Goal: Complete application form: Complete application form

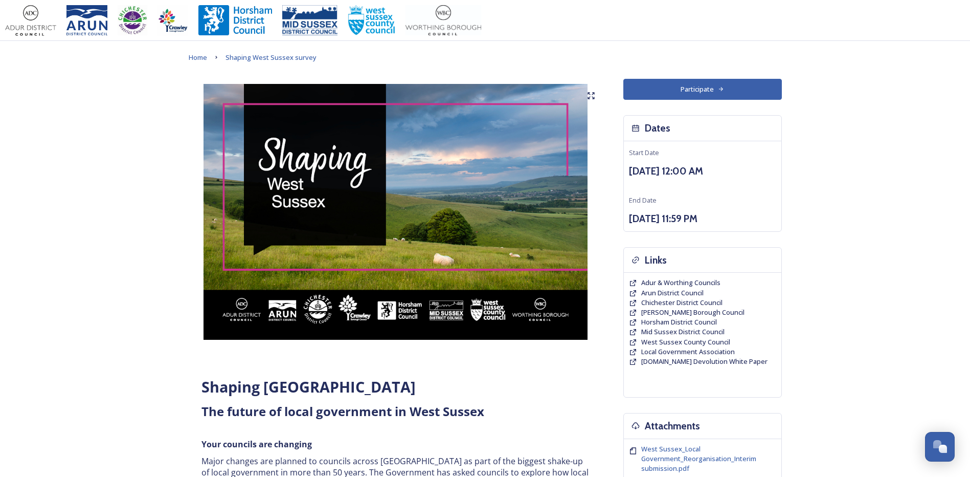
click at [679, 94] on button "Participate" at bounding box center [702, 89] width 159 height 21
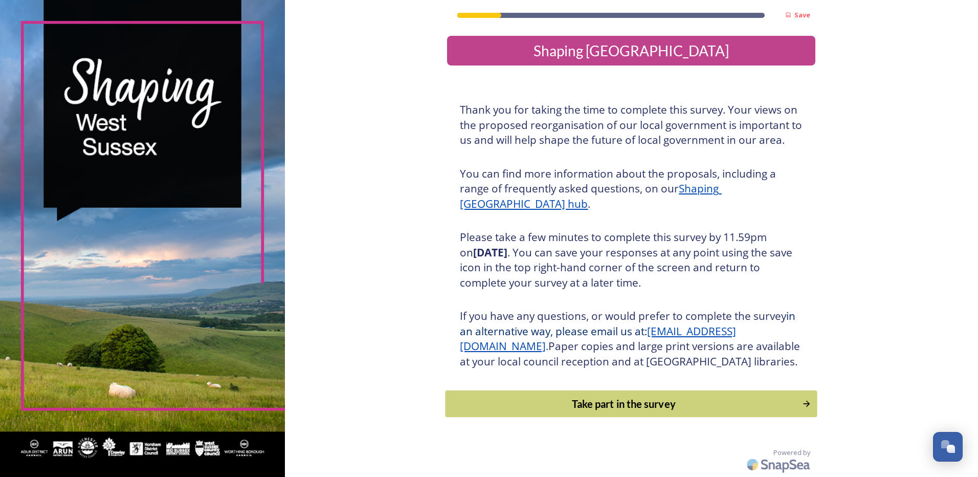
click at [627, 411] on div "Take part in the survey" at bounding box center [624, 403] width 346 height 15
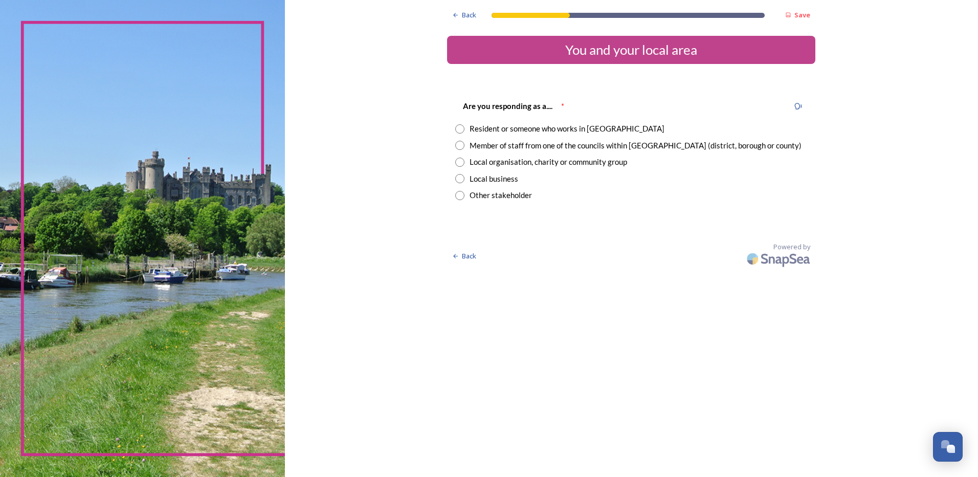
click at [459, 127] on input "radio" at bounding box center [459, 128] width 9 height 9
radio input "true"
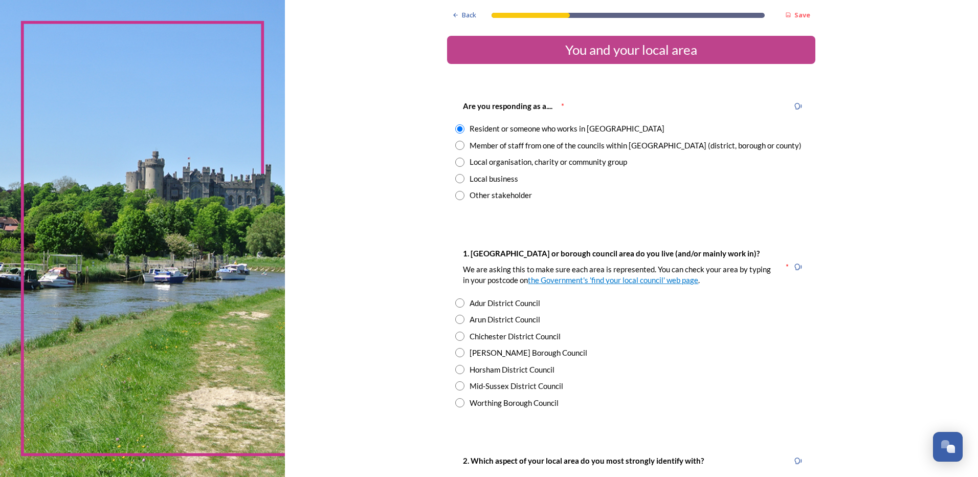
click at [456, 145] on input "radio" at bounding box center [459, 145] width 9 height 9
radio input "true"
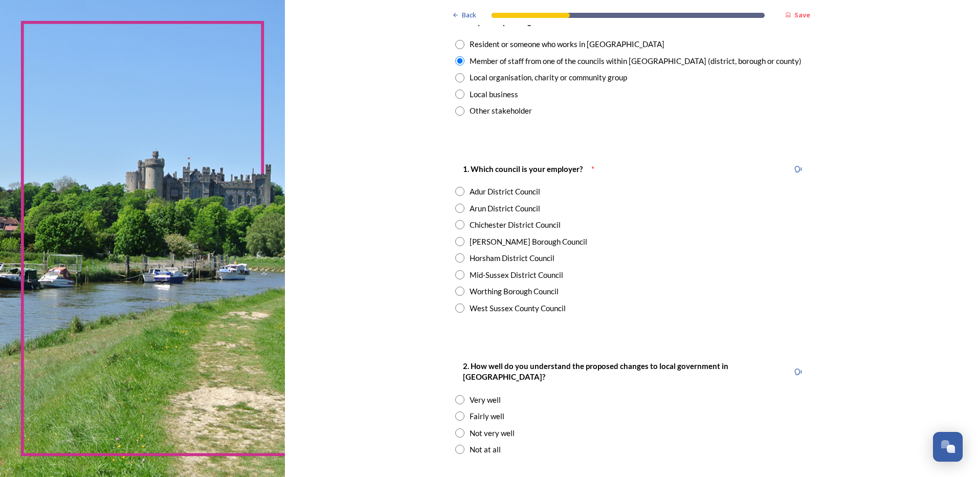
scroll to position [102, 0]
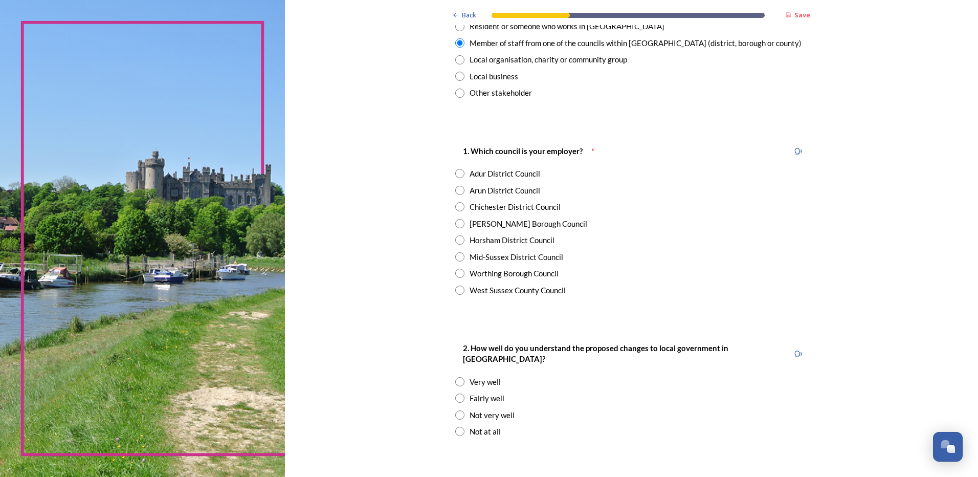
click at [455, 188] on input "radio" at bounding box center [459, 190] width 9 height 9
radio input "true"
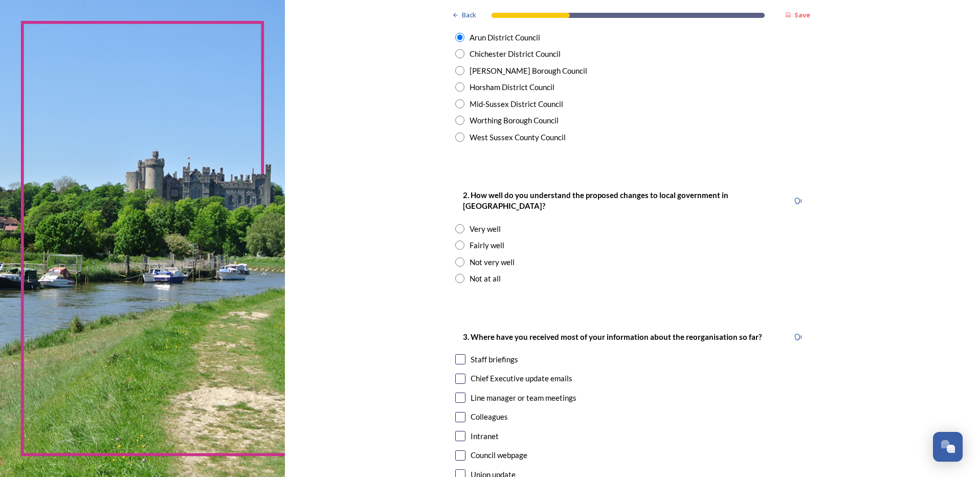
scroll to position [256, 0]
click at [455, 240] on input "radio" at bounding box center [459, 244] width 9 height 9
radio input "true"
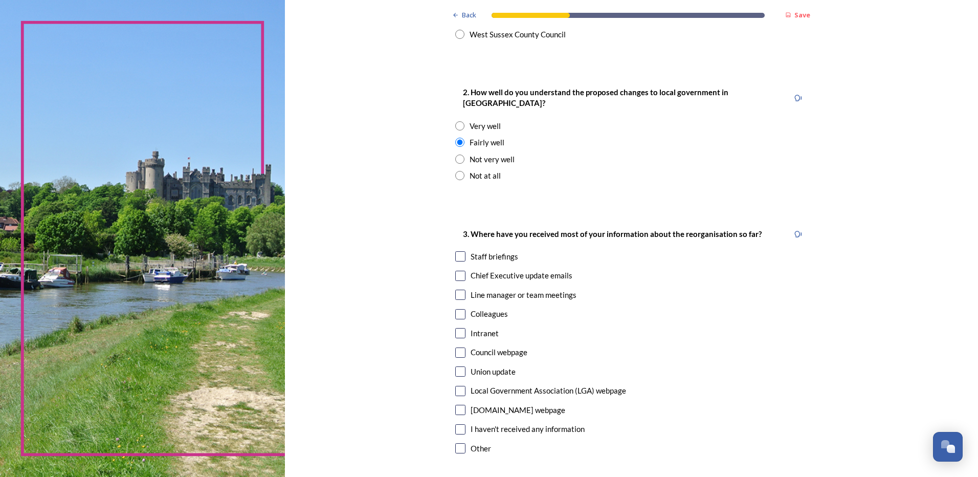
scroll to position [409, 0]
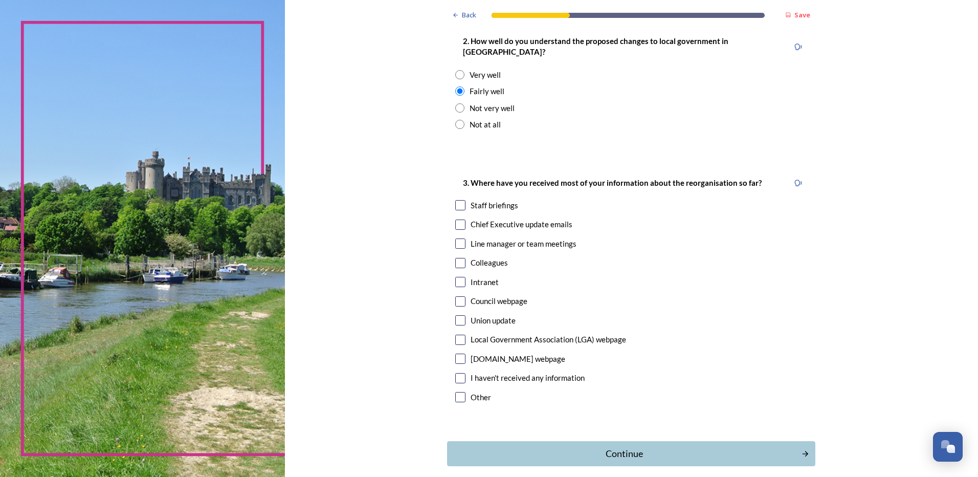
click at [456, 200] on div "Staff briefings" at bounding box center [631, 205] width 352 height 12
checkbox input "true"
click at [457, 219] on input "checkbox" at bounding box center [460, 224] width 10 height 10
checkbox input "true"
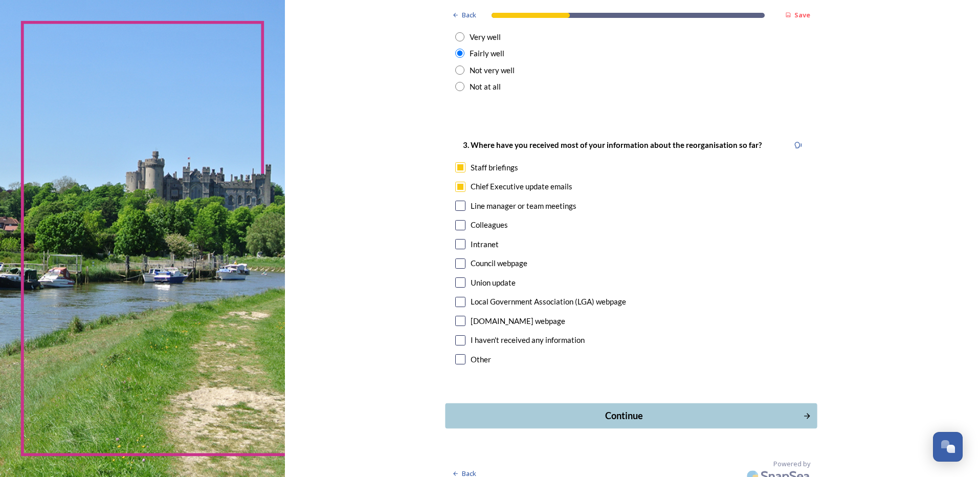
click at [608, 409] on div "Continue" at bounding box center [624, 416] width 346 height 14
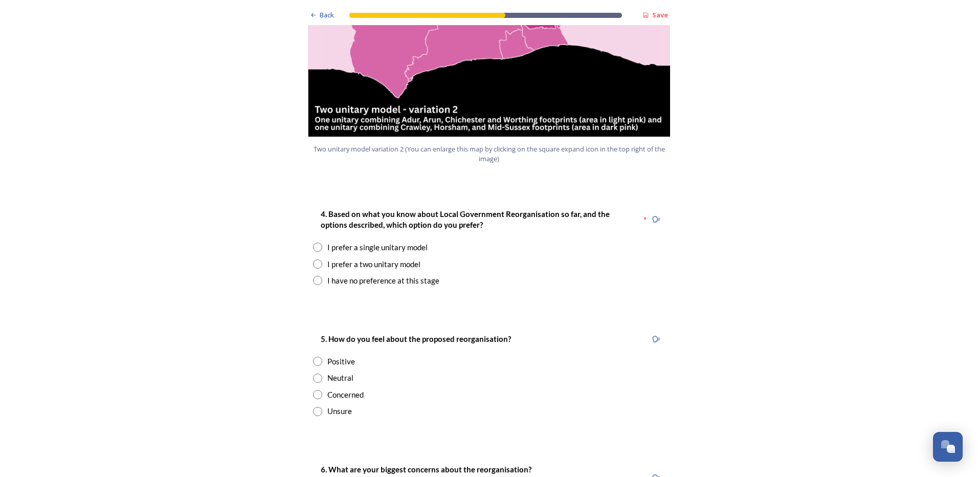
scroll to position [1227, 0]
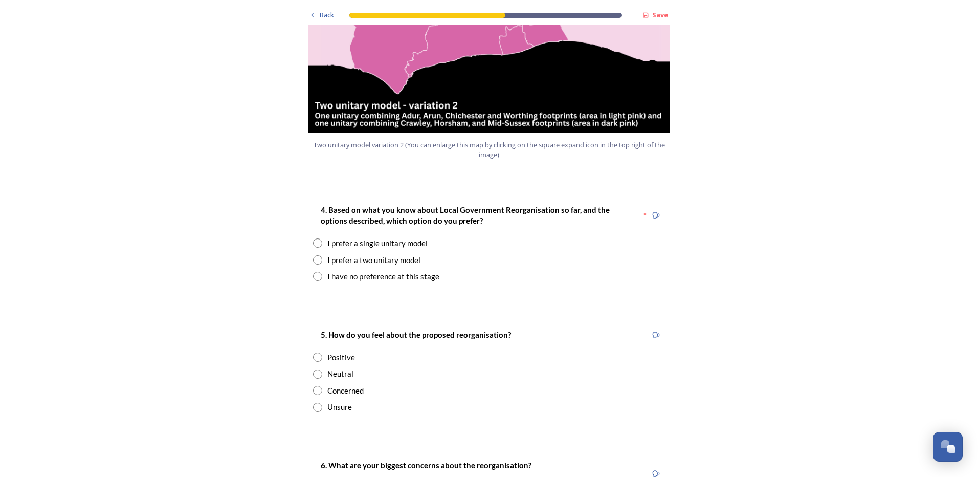
click at [316, 238] on input "radio" at bounding box center [317, 242] width 9 height 9
radio input "true"
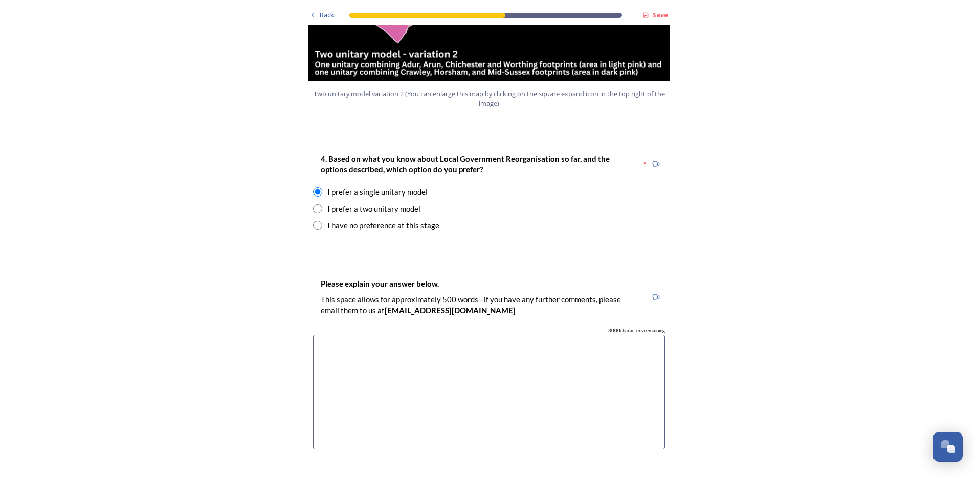
scroll to position [1330, 0]
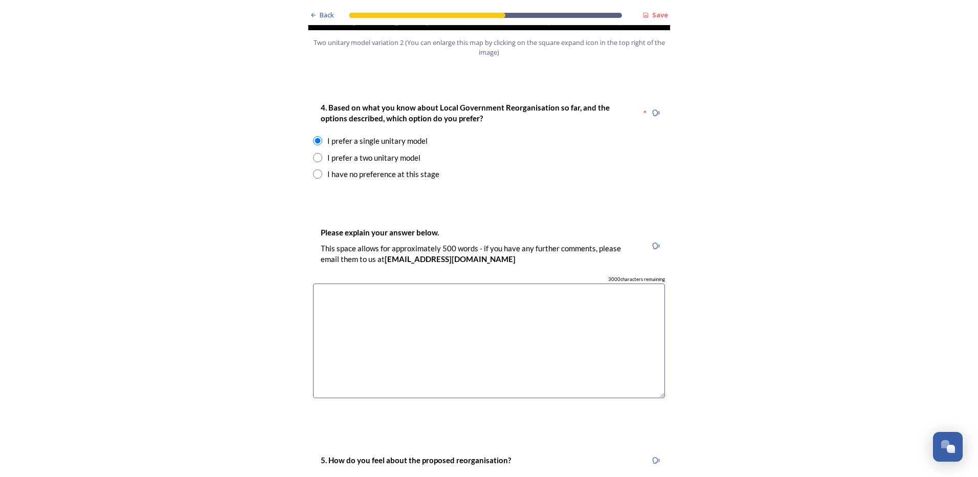
click at [358, 283] on textarea at bounding box center [489, 340] width 352 height 115
click at [570, 283] on textarea "This is likely to save the most money and provide a larger influence on future …" at bounding box center [489, 340] width 352 height 115
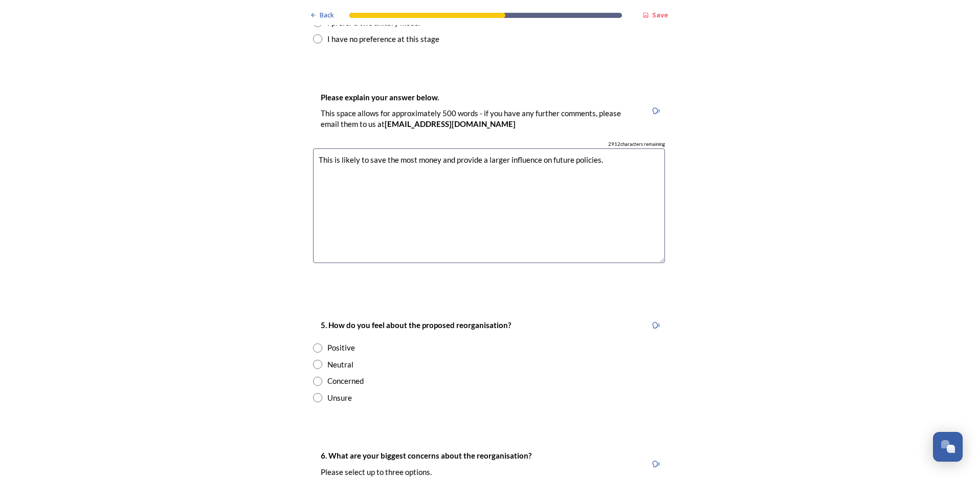
scroll to position [1483, 0]
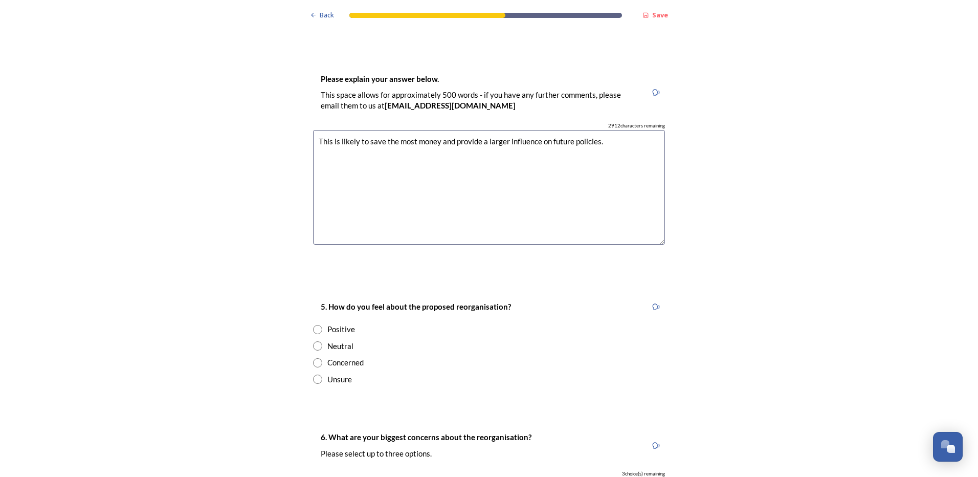
type textarea "This is likely to save the most money and provide a larger influence on future …"
click at [338, 340] on div "Neutral" at bounding box center [340, 346] width 26 height 12
radio input "true"
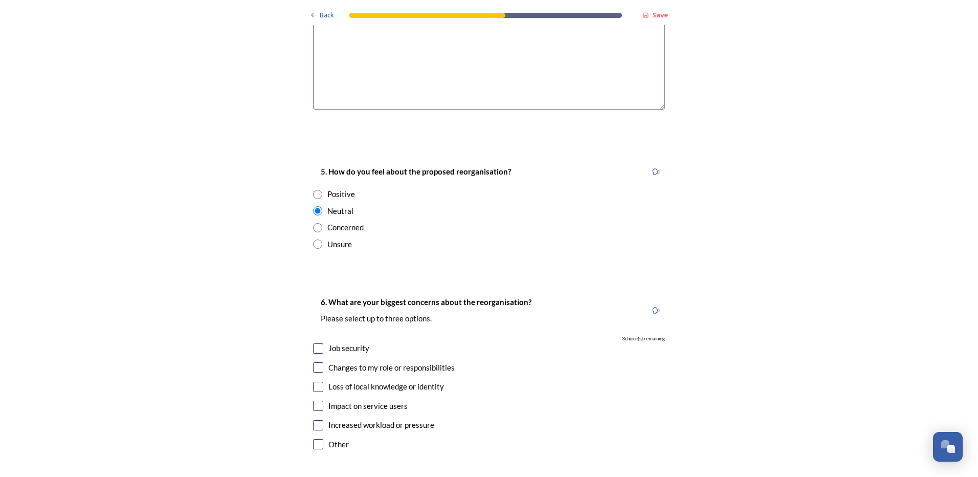
scroll to position [1636, 0]
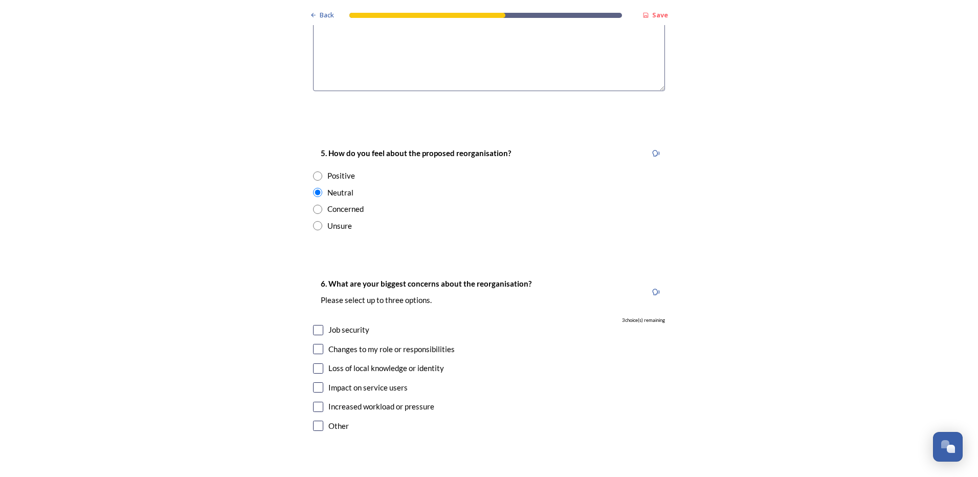
click at [313, 344] on input "checkbox" at bounding box center [318, 349] width 10 height 10
checkbox input "true"
click at [313, 401] on input "checkbox" at bounding box center [318, 406] width 10 height 10
checkbox input "true"
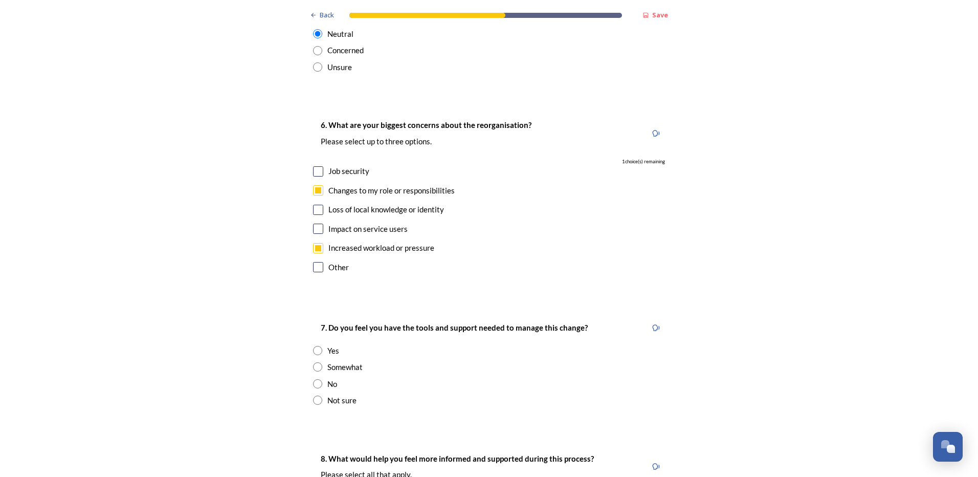
scroll to position [1841, 0]
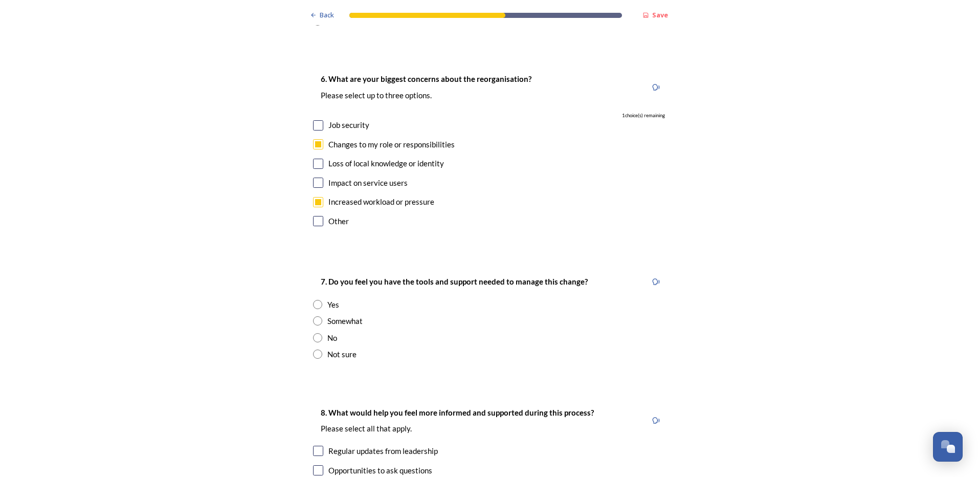
click at [313, 316] on input "radio" at bounding box center [317, 320] width 9 height 9
radio input "true"
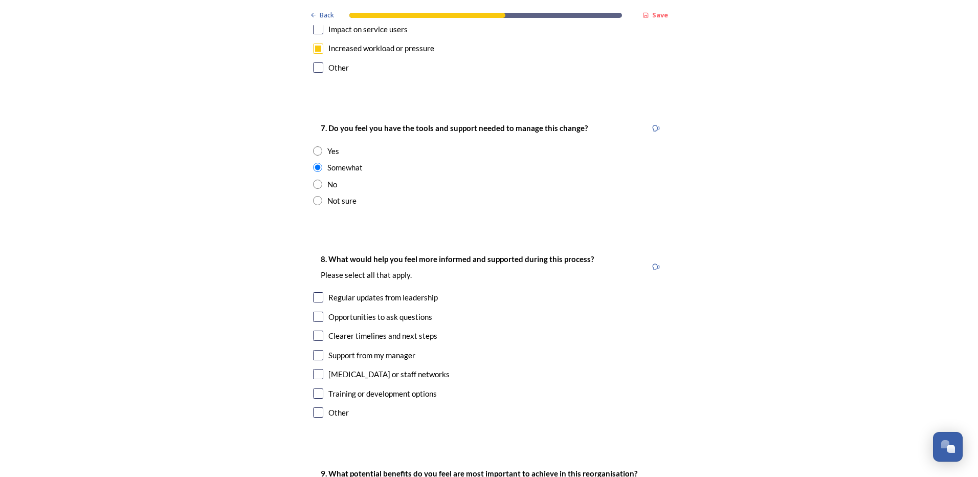
scroll to position [2045, 0]
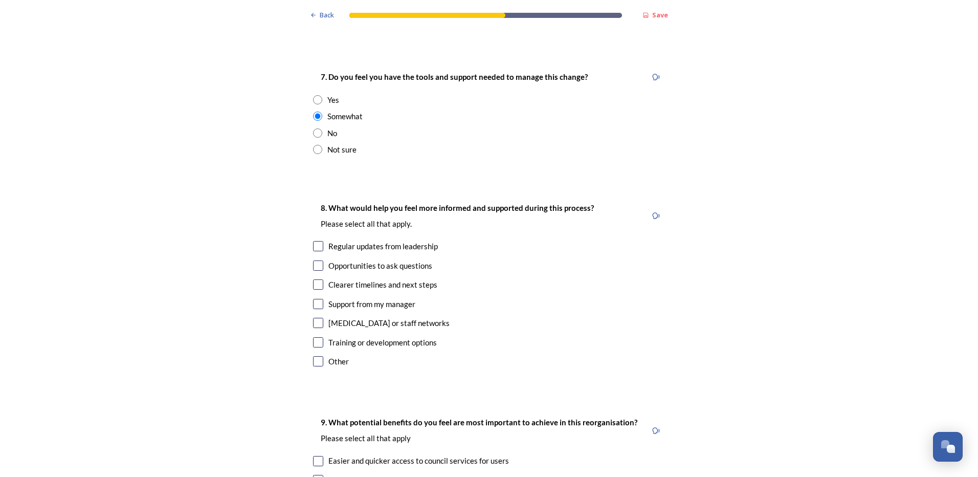
click at [313, 279] on input "checkbox" at bounding box center [318, 284] width 10 height 10
checkbox input "true"
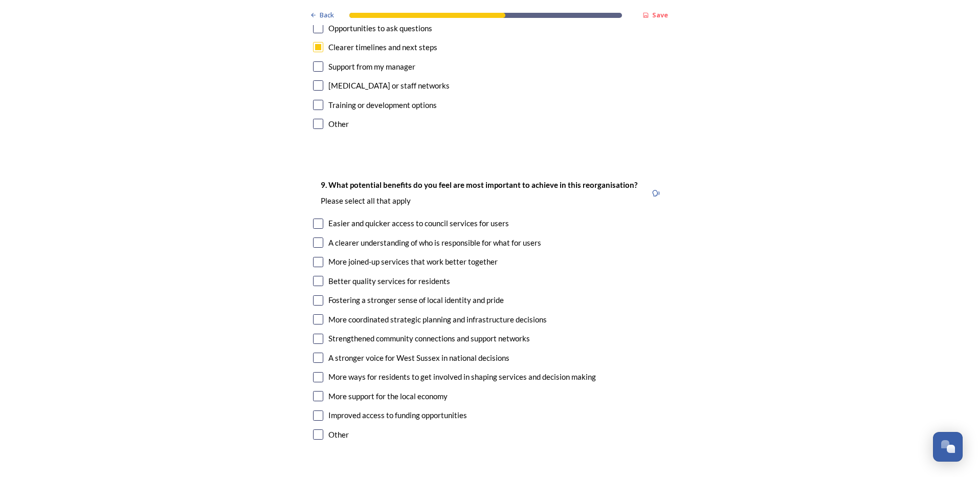
scroll to position [2301, 0]
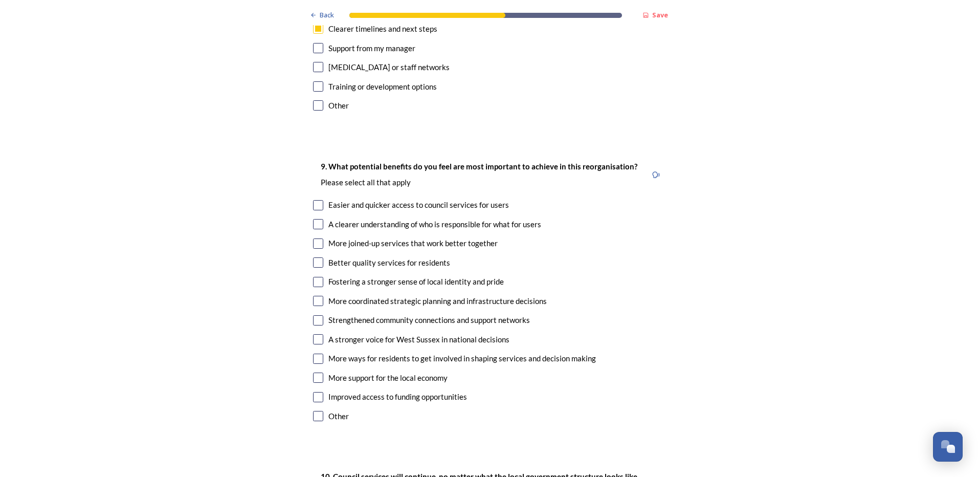
click at [313, 200] on input "checkbox" at bounding box center [318, 205] width 10 height 10
checkbox input "true"
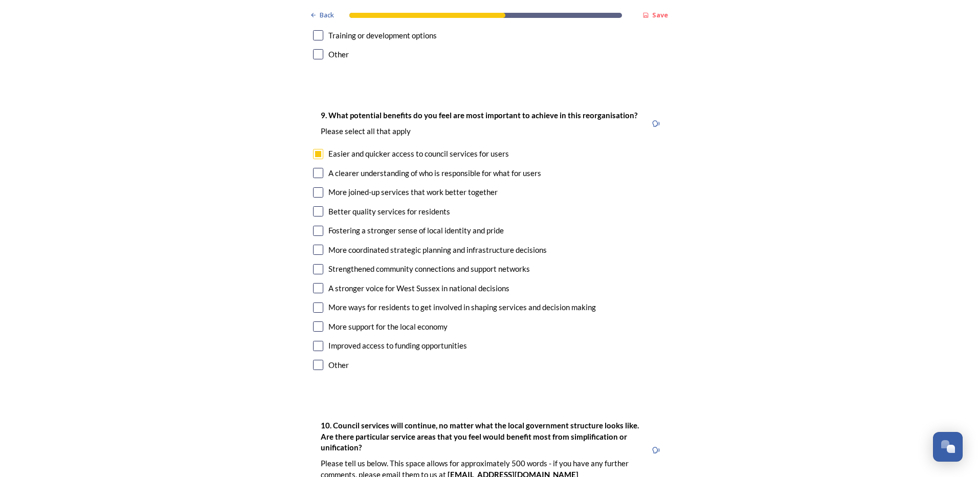
click at [313, 206] on input "checkbox" at bounding box center [318, 211] width 10 height 10
checkbox input "true"
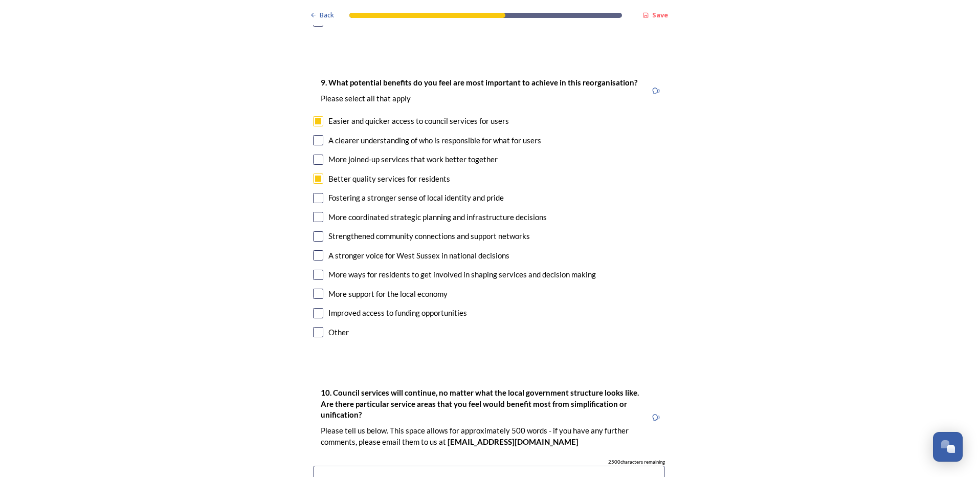
scroll to position [2403, 0]
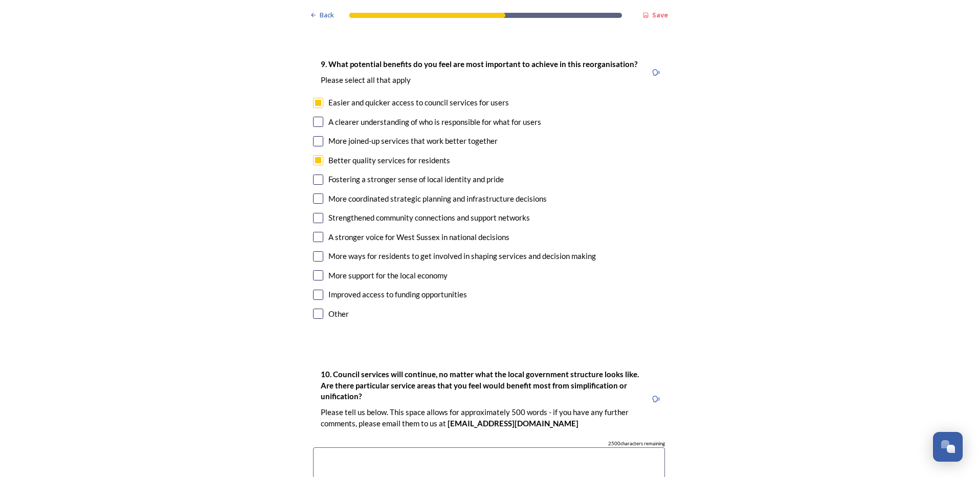
click at [315, 193] on input "checkbox" at bounding box center [318, 198] width 10 height 10
checkbox input "true"
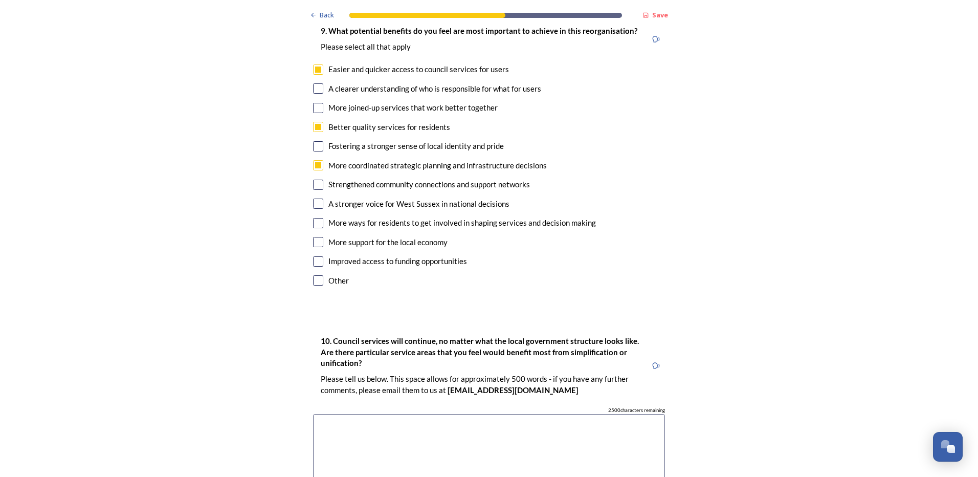
scroll to position [2455, 0]
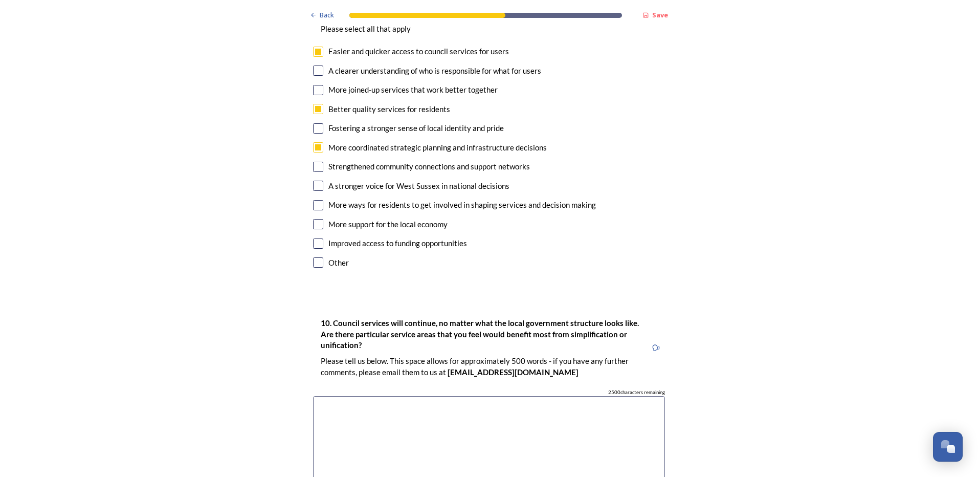
click at [318, 181] on input "checkbox" at bounding box center [318, 186] width 10 height 10
checkbox input "true"
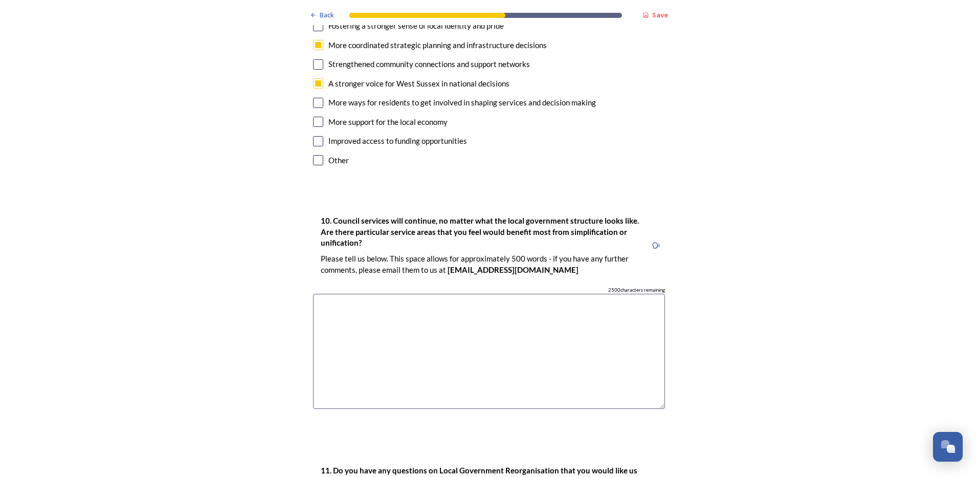
scroll to position [2608, 0]
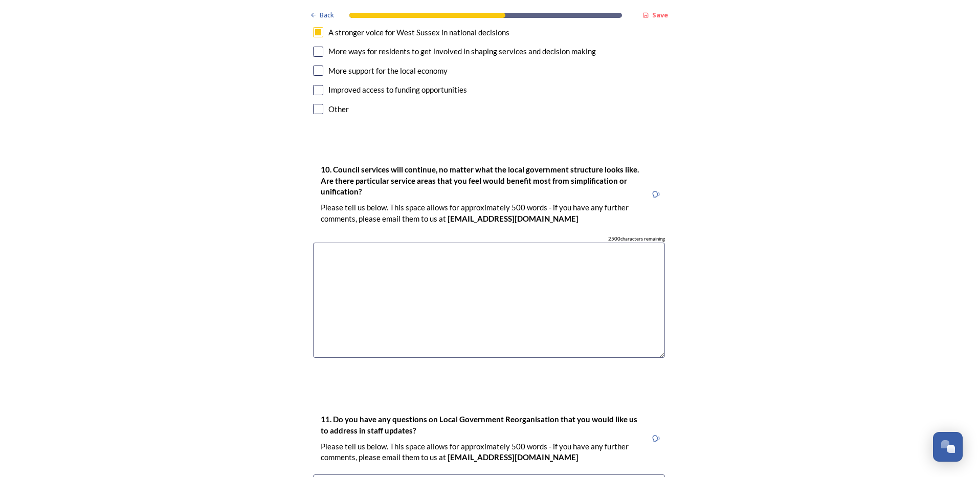
click at [345, 242] on textarea at bounding box center [489, 299] width 352 height 115
type textarea "R"
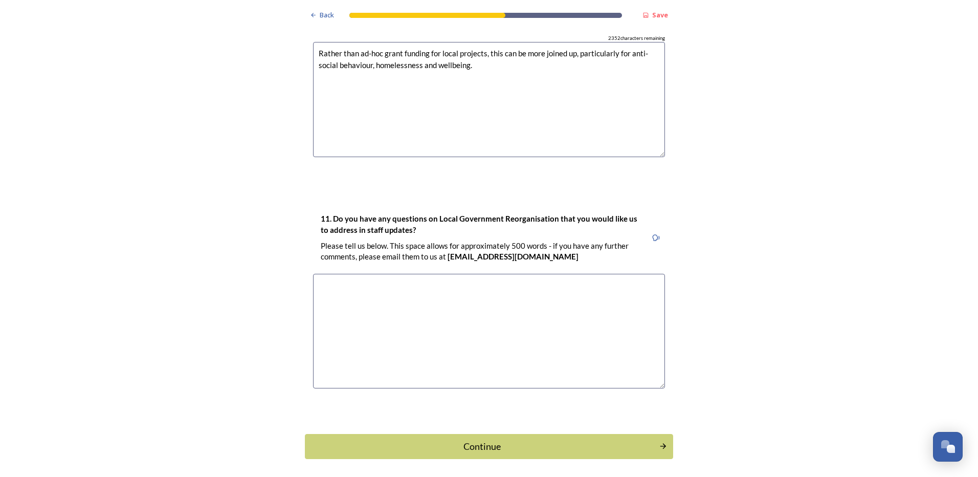
scroll to position [2813, 0]
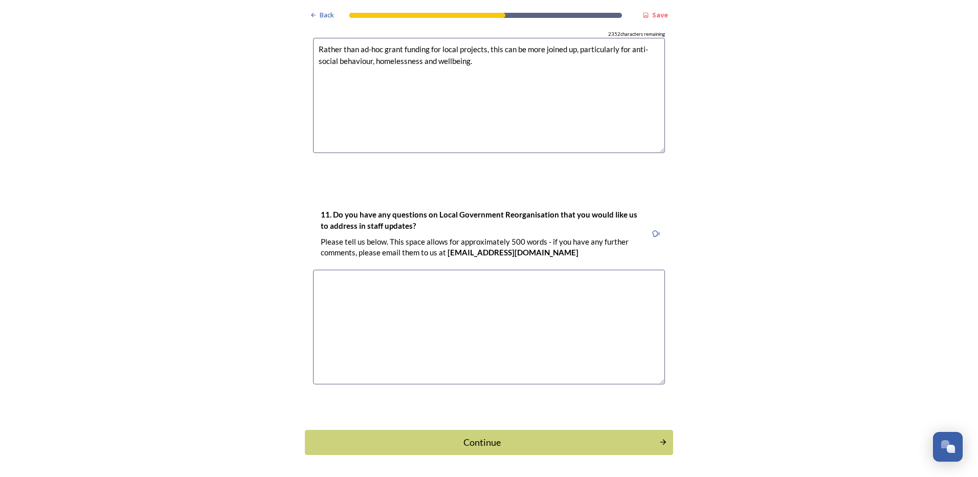
type textarea "Rather than ad-hoc grant funding for local projects, this can be more joined up…"
click at [505, 269] on textarea at bounding box center [489, 326] width 352 height 115
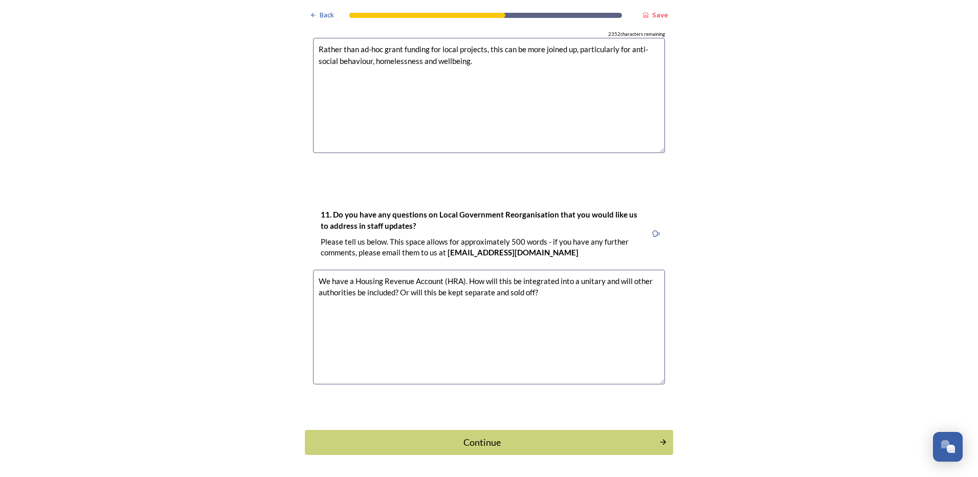
click at [491, 269] on textarea "We have a Housing Revenue Account (HRA). How will this be integrated into a uni…" at bounding box center [489, 326] width 352 height 115
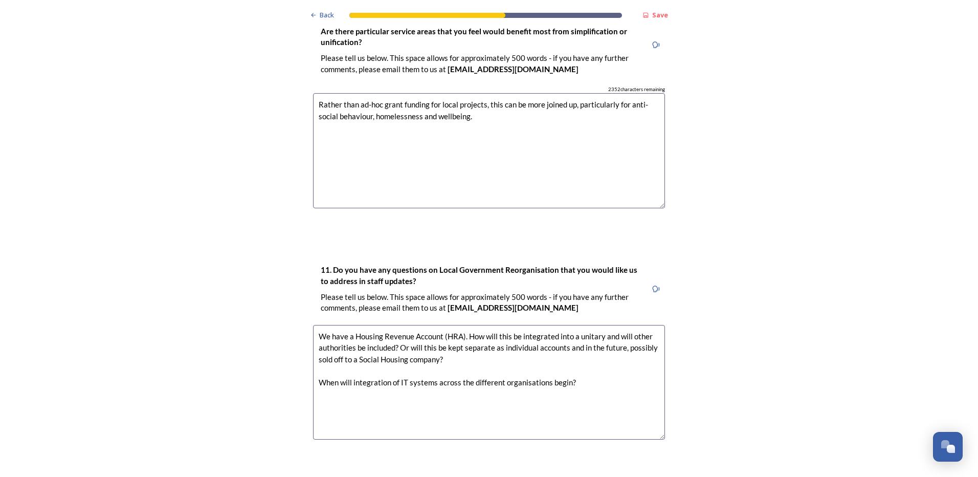
scroll to position [2820, 0]
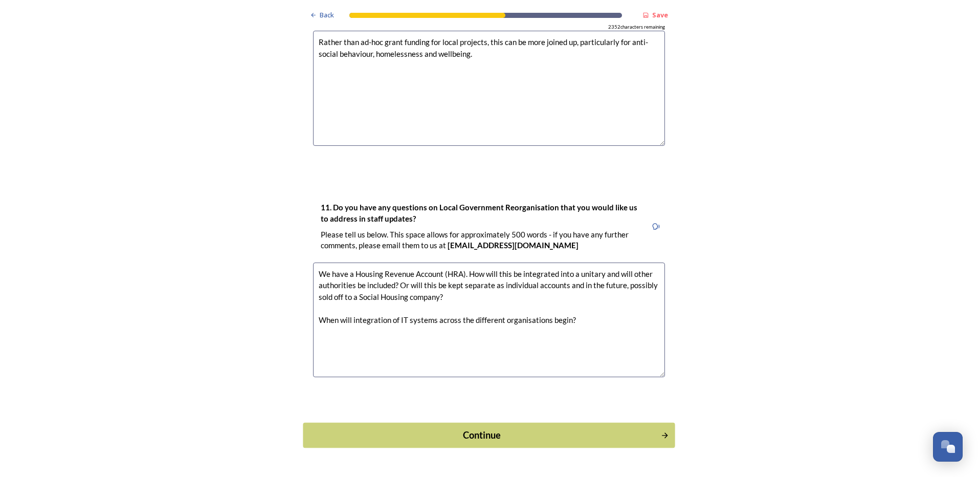
type textarea "We have a Housing Revenue Account (HRA). How will this be integrated into a uni…"
click at [496, 422] on button "Continue" at bounding box center [489, 434] width 372 height 25
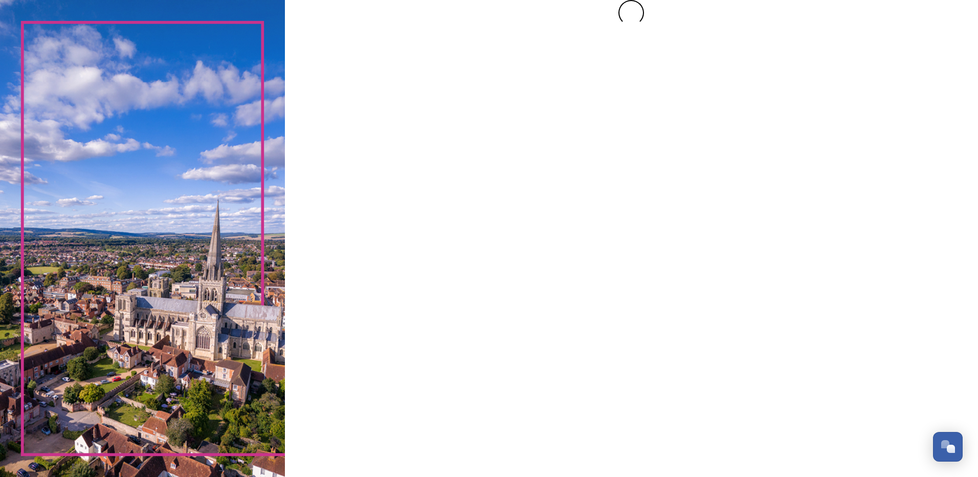
scroll to position [0, 0]
